Goal: Answer question/provide support: Share knowledge or assist other users

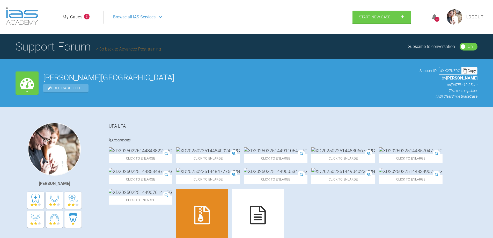
click at [72, 16] on link "My Cases" at bounding box center [73, 17] width 20 height 7
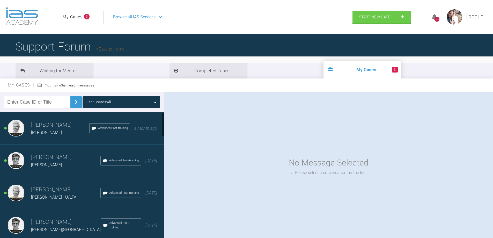
click at [41, 164] on span "[PERSON_NAME]" at bounding box center [46, 164] width 31 height 5
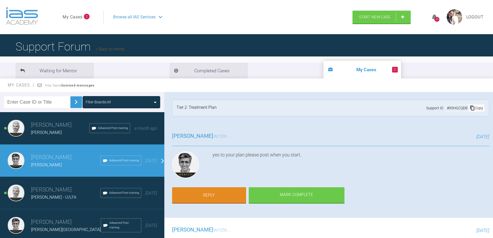
click at [49, 192] on h3 "[PERSON_NAME]" at bounding box center [65, 189] width 69 height 9
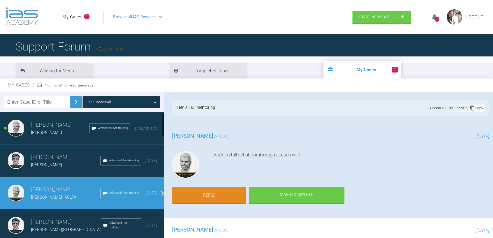
click at [40, 128] on h3 "[PERSON_NAME]" at bounding box center [60, 125] width 58 height 9
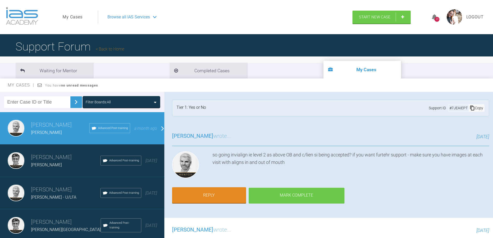
click at [301, 198] on div "Mark Complete" at bounding box center [297, 196] width 96 height 16
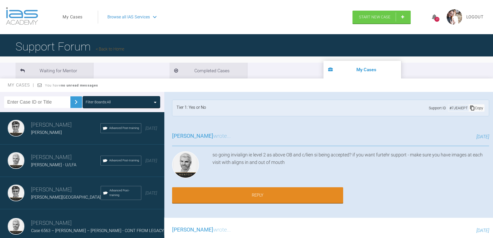
click at [197, 107] on div "Tier 1: Yes or No" at bounding box center [192, 108] width 30 height 8
click at [223, 107] on div "Tier 1: Yes or No Support ID # 7JEAIEPT Copy" at bounding box center [330, 108] width 317 height 17
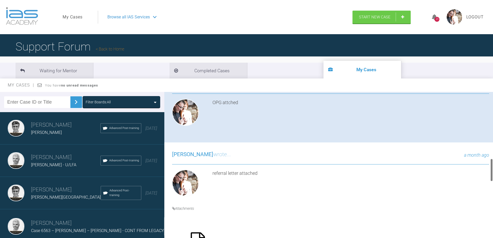
scroll to position [621, 0]
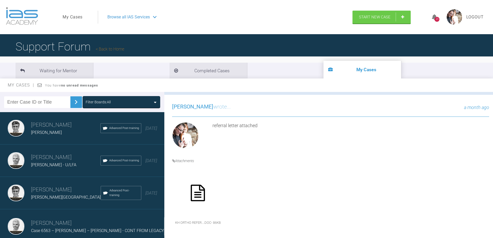
click at [324, 75] on li "My Cases" at bounding box center [363, 70] width 78 height 18
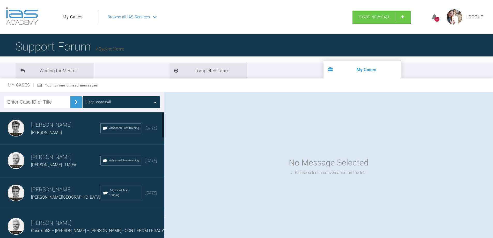
click at [39, 165] on span "[PERSON_NAME] - U/LFA" at bounding box center [53, 164] width 45 height 5
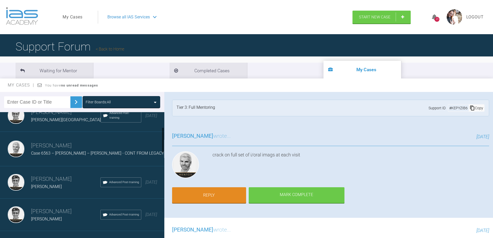
scroll to position [78, 0]
click at [43, 155] on span "Case 6563 – [PERSON_NAME] – [PERSON_NAME] - CONT FROM LEGACY" at bounding box center [97, 152] width 133 height 5
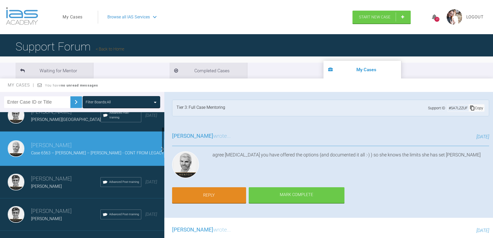
scroll to position [0, 0]
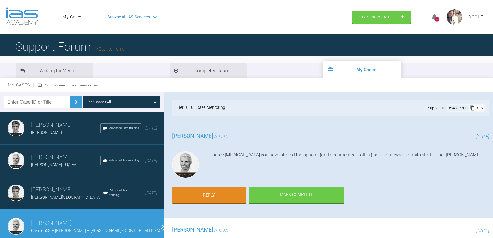
click at [40, 161] on h3 "[PERSON_NAME]" at bounding box center [65, 157] width 69 height 9
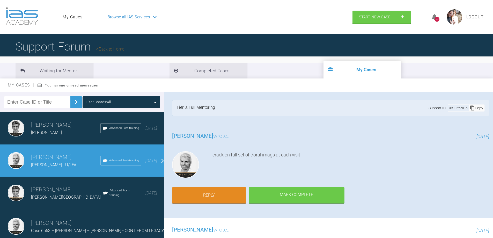
click at [67, 18] on link "My Cases" at bounding box center [73, 17] width 20 height 7
click at [434, 19] on icon at bounding box center [434, 17] width 5 height 6
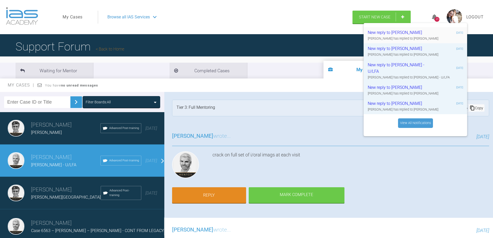
click at [401, 33] on div "New reply to [PERSON_NAME]" at bounding box center [399, 32] width 62 height 7
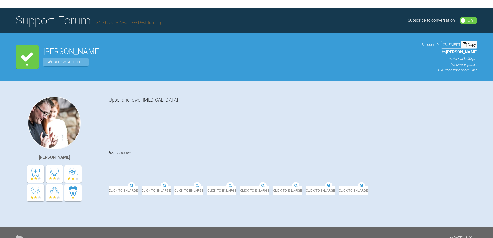
scroll to position [26, 0]
